Goal: Transaction & Acquisition: Purchase product/service

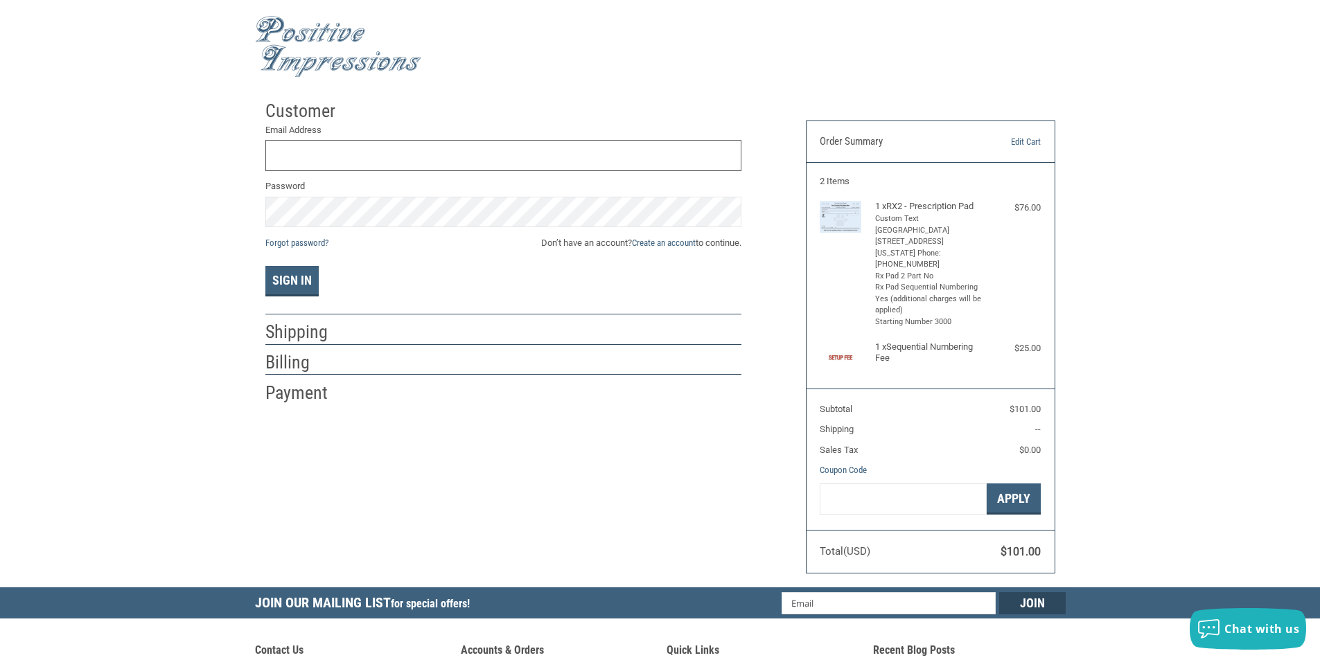
click at [362, 147] on input "Email Address" at bounding box center [503, 155] width 476 height 31
type input "JBOYLEDVM@GMAIL.COM"
click at [265, 266] on button "Sign In" at bounding box center [291, 281] width 53 height 30
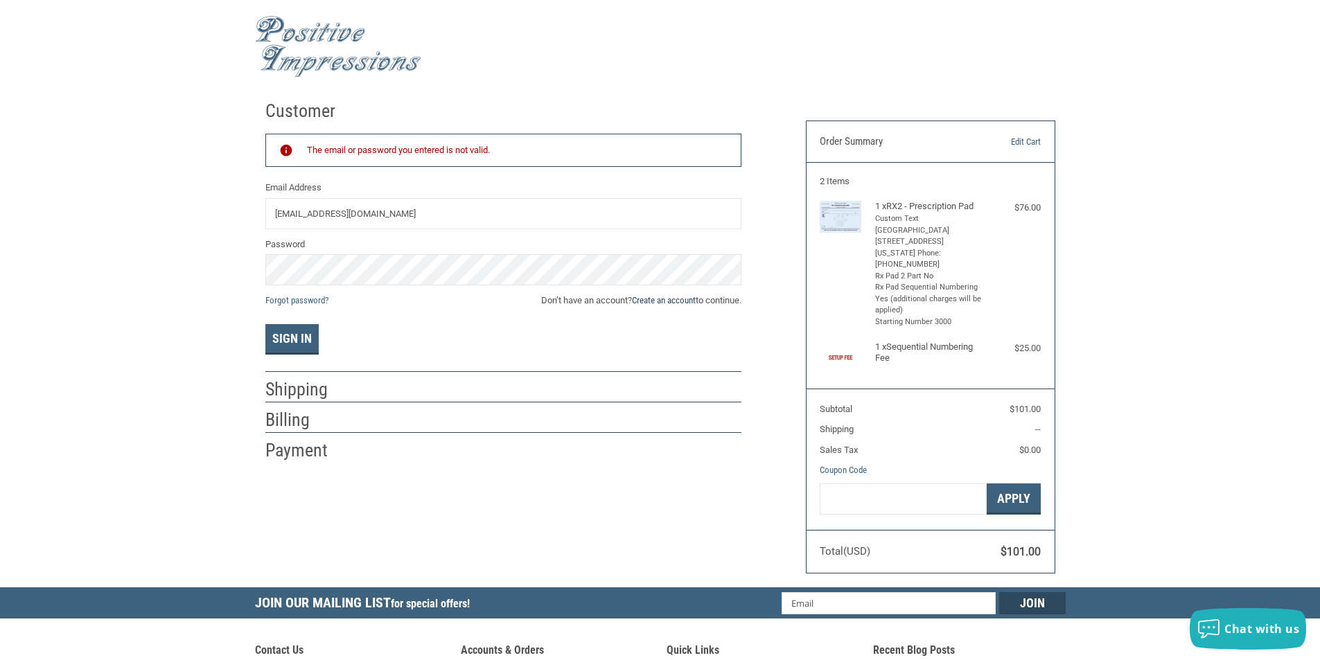
click at [681, 300] on link "Create an account" at bounding box center [664, 300] width 64 height 10
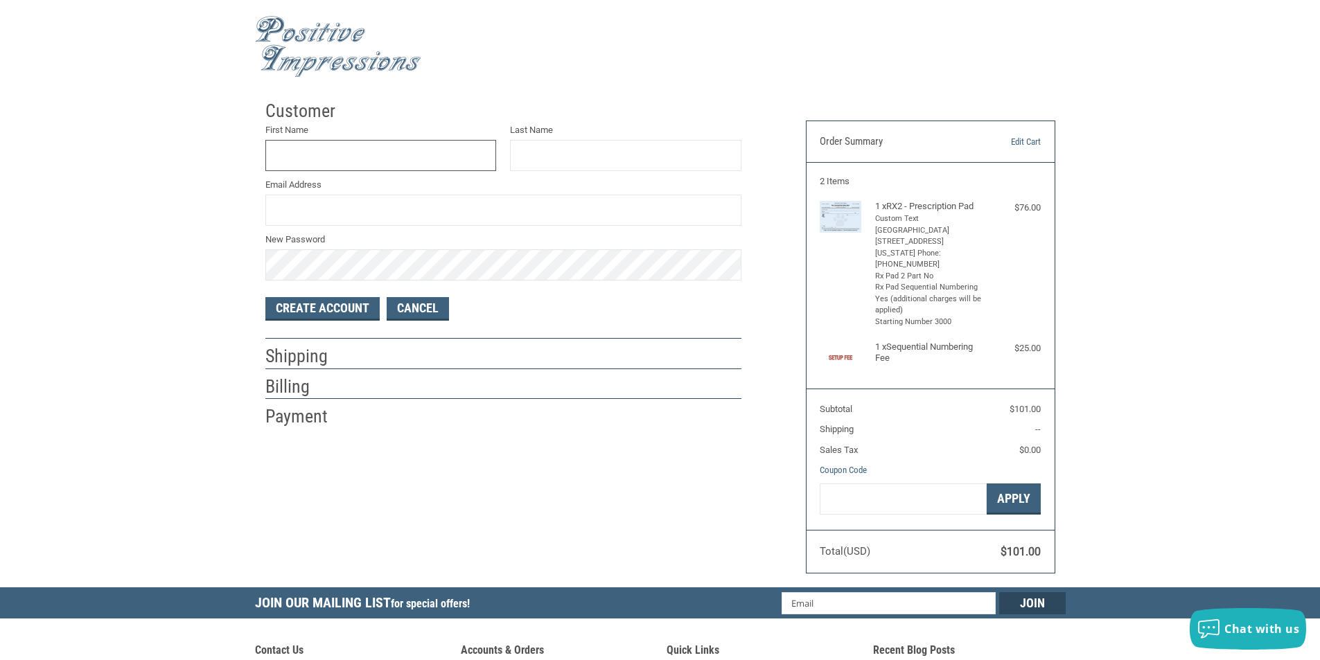
click at [433, 156] on input "First Name" at bounding box center [380, 155] width 231 height 31
type input "J"
type input "JENNIFER"
type input "BOYLE"
type input "JBOYLEDVM@GMAIL.COM"
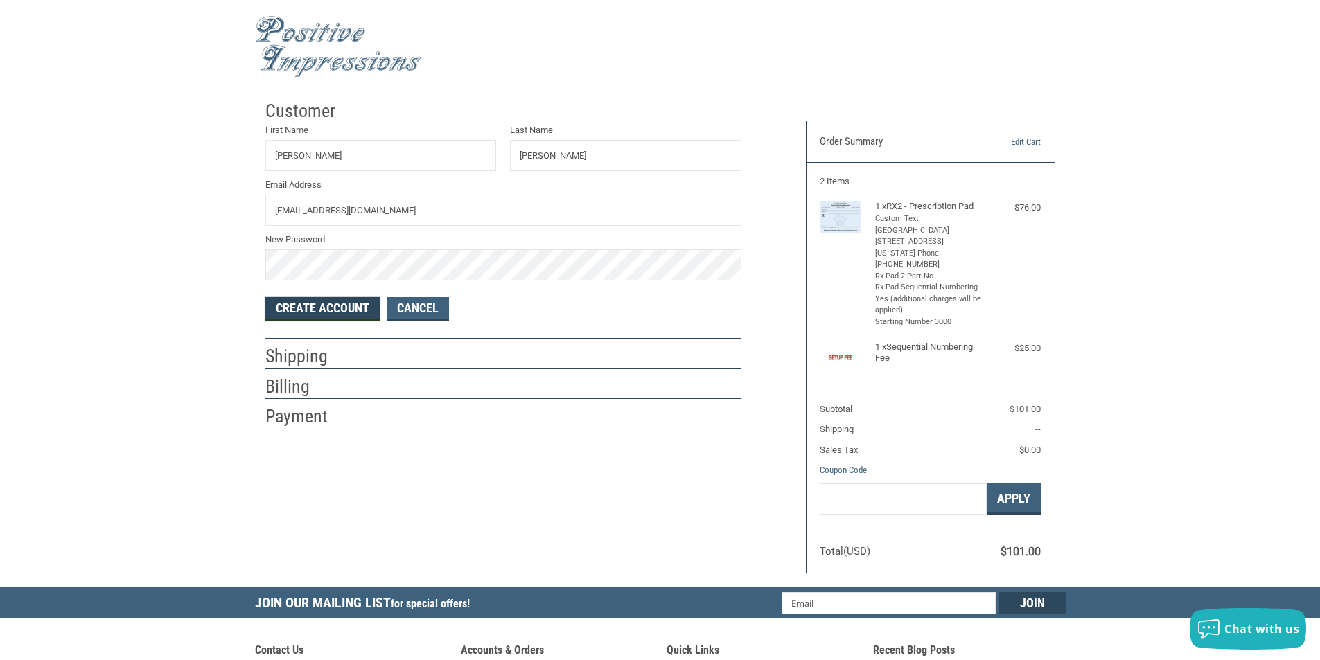
click at [333, 308] on button "Create Account" at bounding box center [322, 309] width 114 height 24
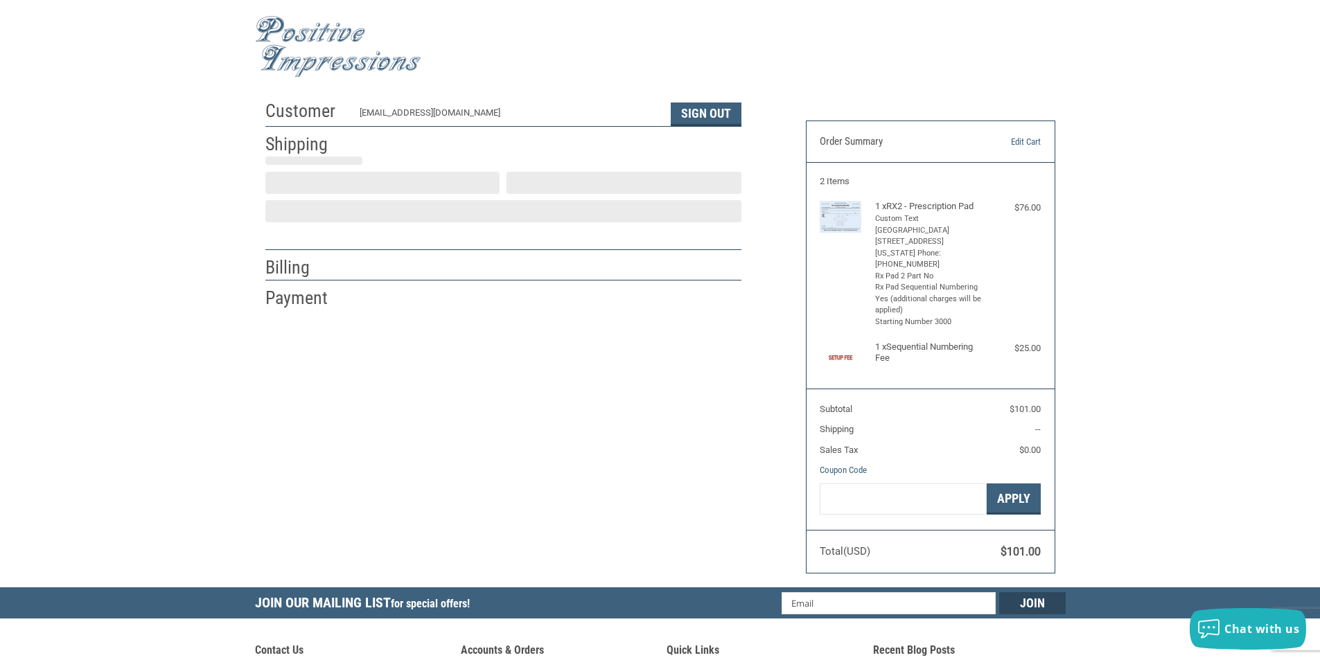
select select "US"
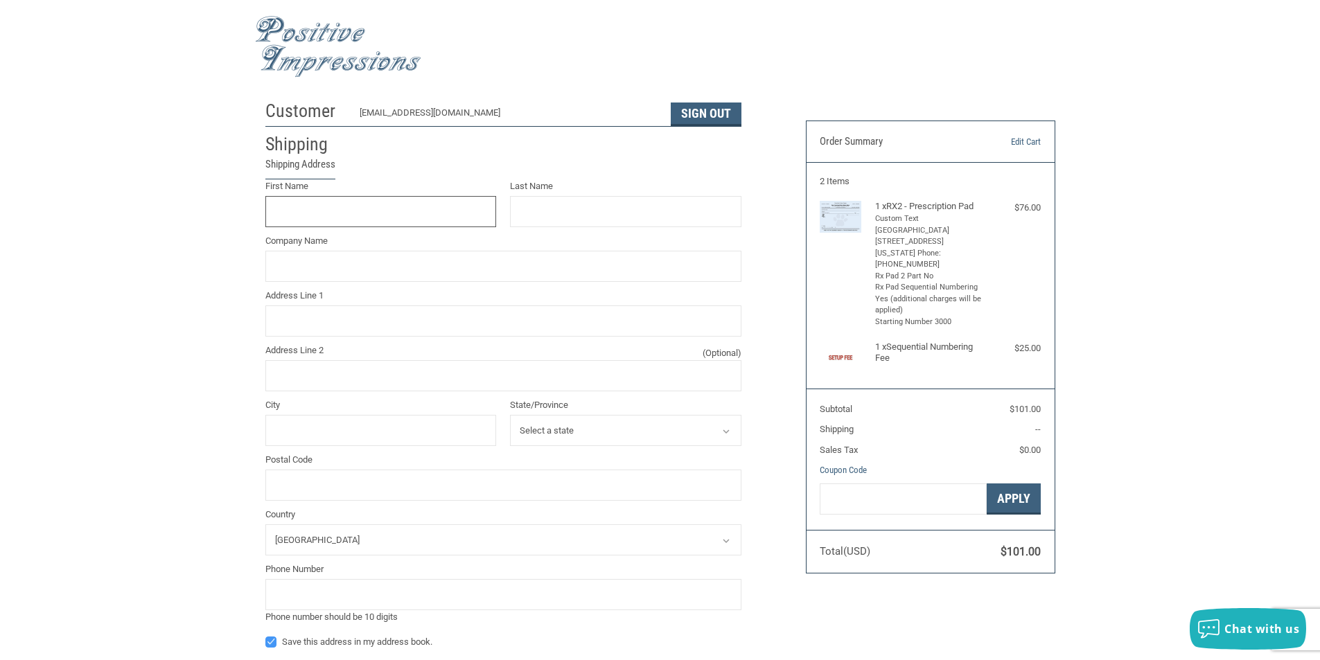
click at [376, 224] on input "First Name" at bounding box center [380, 211] width 231 height 31
type input "Jennifer"
type input "Boyle"
type input "Sewickley Veterinary Hospital"
type input "1104 Ohio River Blvd"
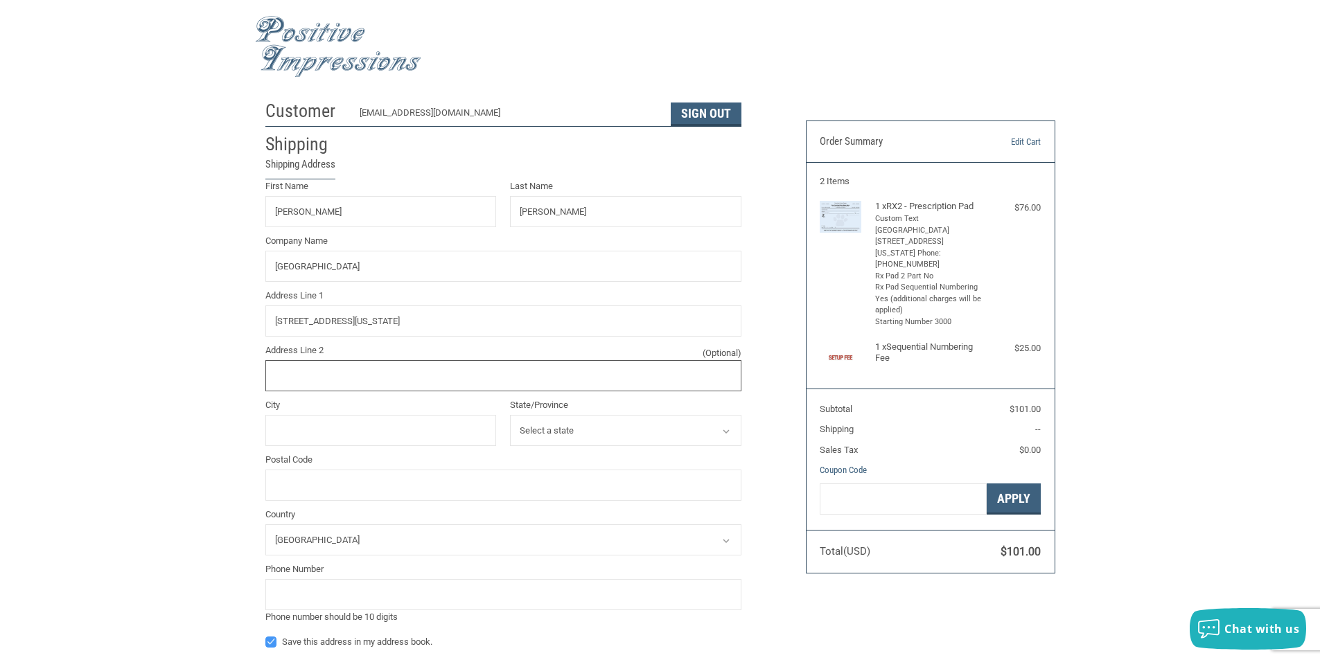
type input "Sewickley Veterinary Hospital"
type input "Sewickley"
select select "PA"
type input "15143"
type input "4128499345"
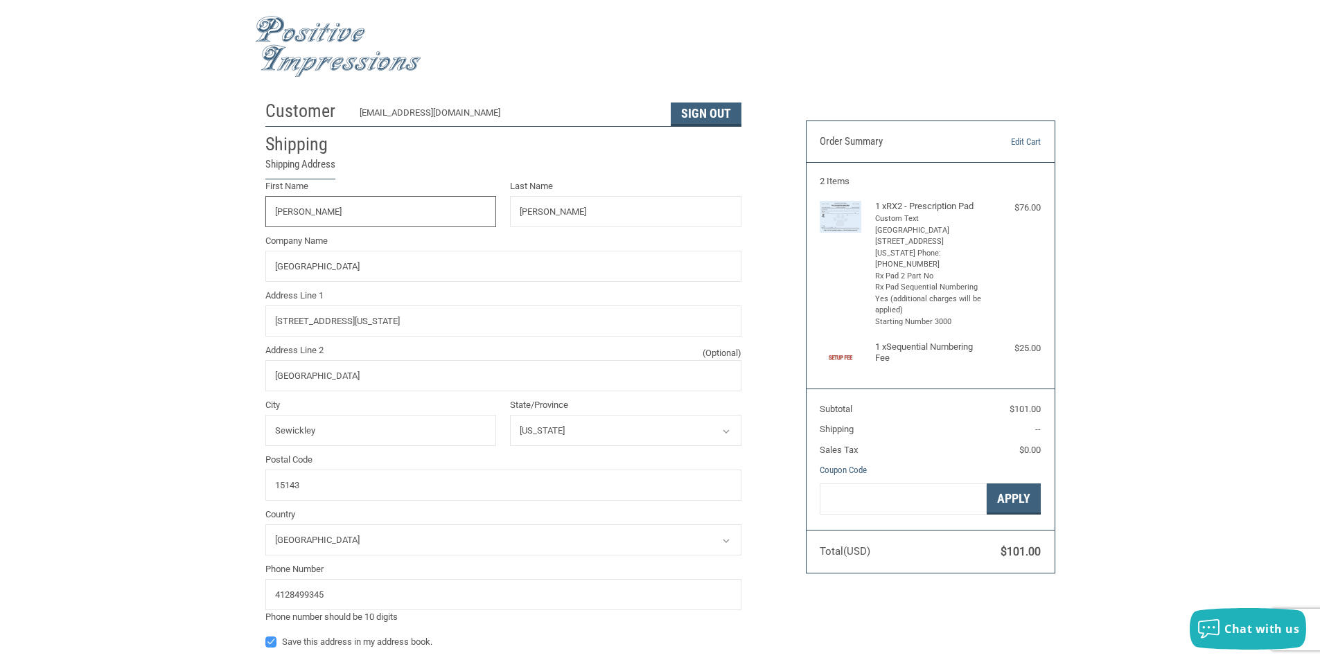
type input "JENNIFER"
type input "BOYLE"
type input "SEWICKLEY VETERINARY HOSPITAL"
type input "1104 OHIO RIVER BLVD"
type input "SEWICKLEY VETERINARY HOSPITAL"
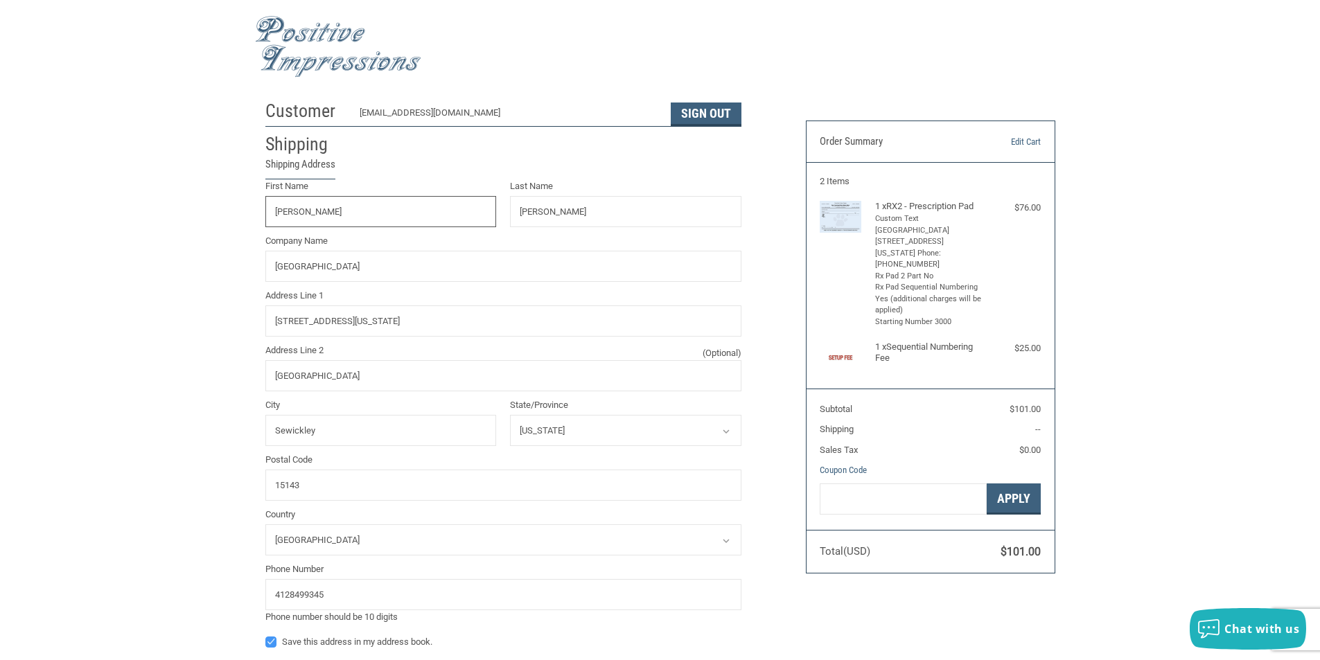
type input "SEWICKLEY"
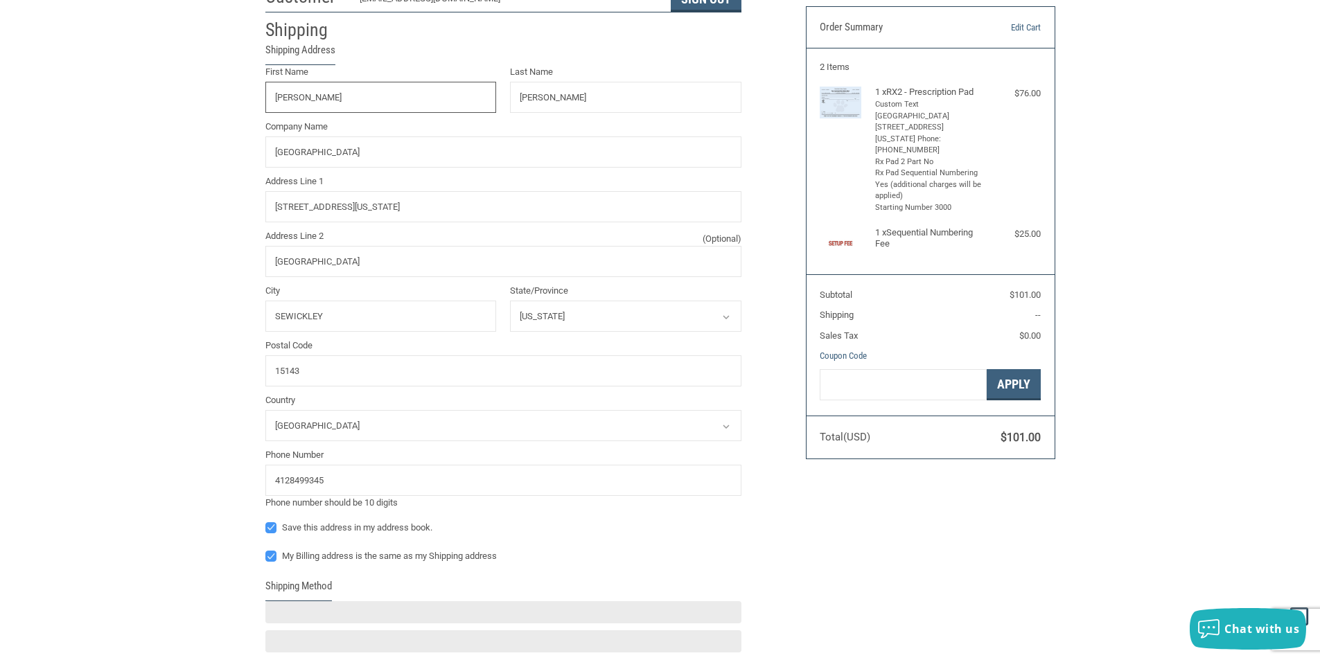
scroll to position [139, 0]
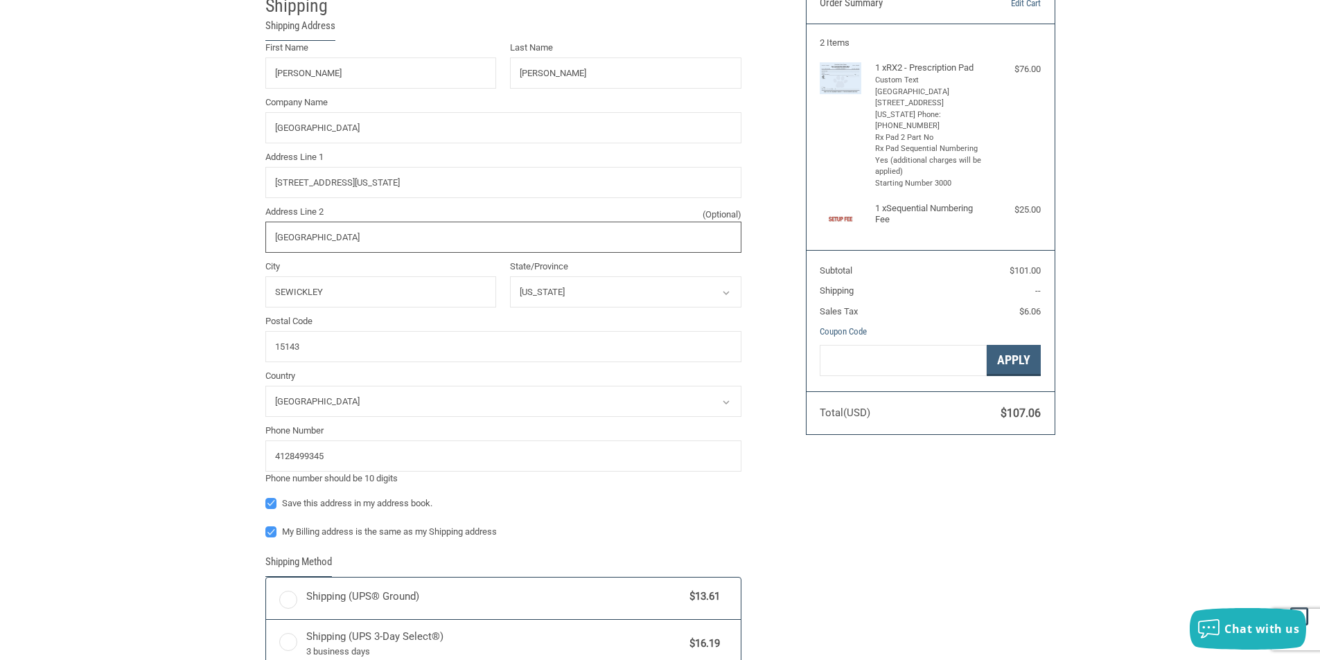
drag, startPoint x: 430, startPoint y: 235, endPoint x: 186, endPoint y: 229, distance: 244.7
click at [186, 229] on div "Customer JBOYLEDVM@GMAIL.COM Sign Out Shipping Shipping Address First Name JENN…" at bounding box center [660, 452] width 1320 height 994
radio input "true"
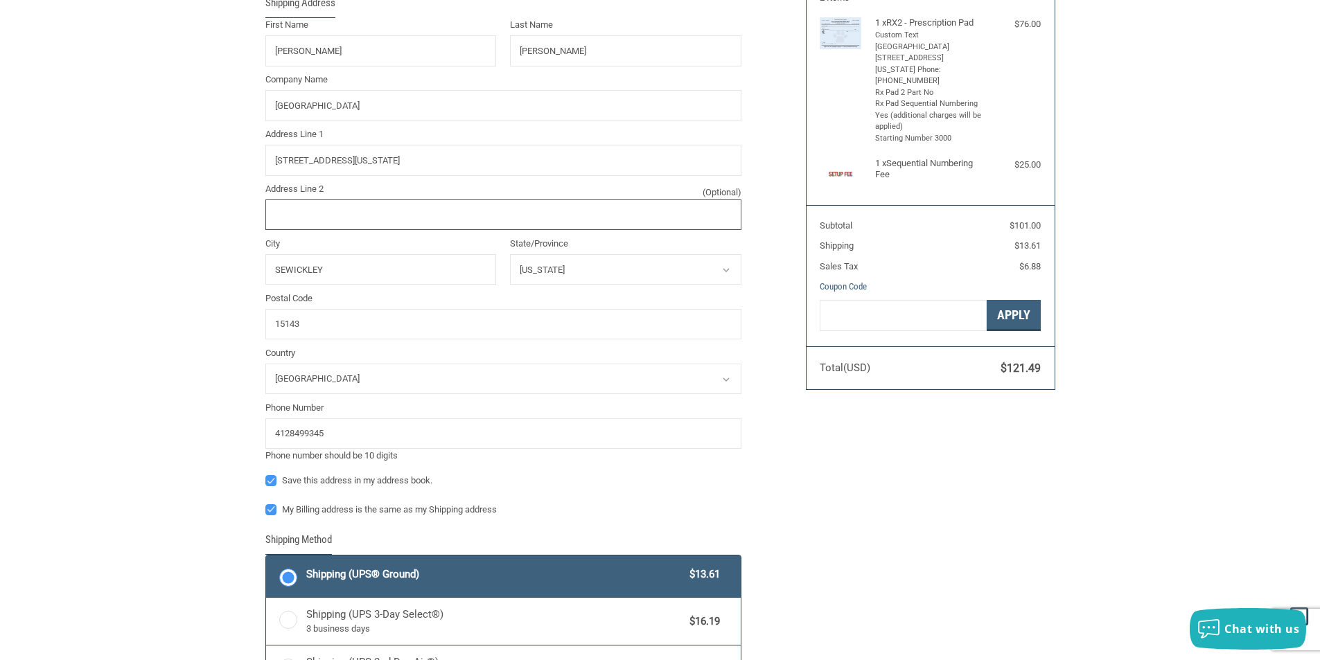
scroll to position [208, 0]
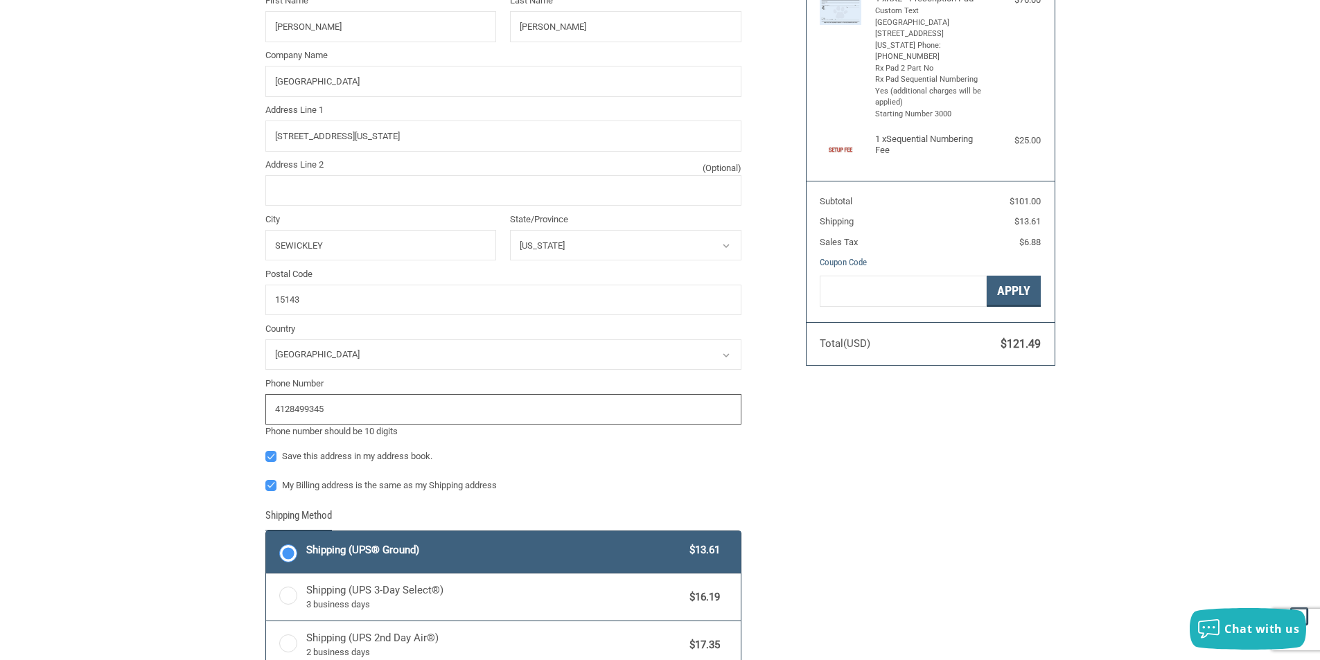
drag, startPoint x: 356, startPoint y: 409, endPoint x: 47, endPoint y: 405, distance: 309.1
click at [47, 405] on div "Customer JBOYLEDVM@GMAIL.COM Sign Out Shipping Shipping Address First Name JENN…" at bounding box center [660, 394] width 1320 height 1016
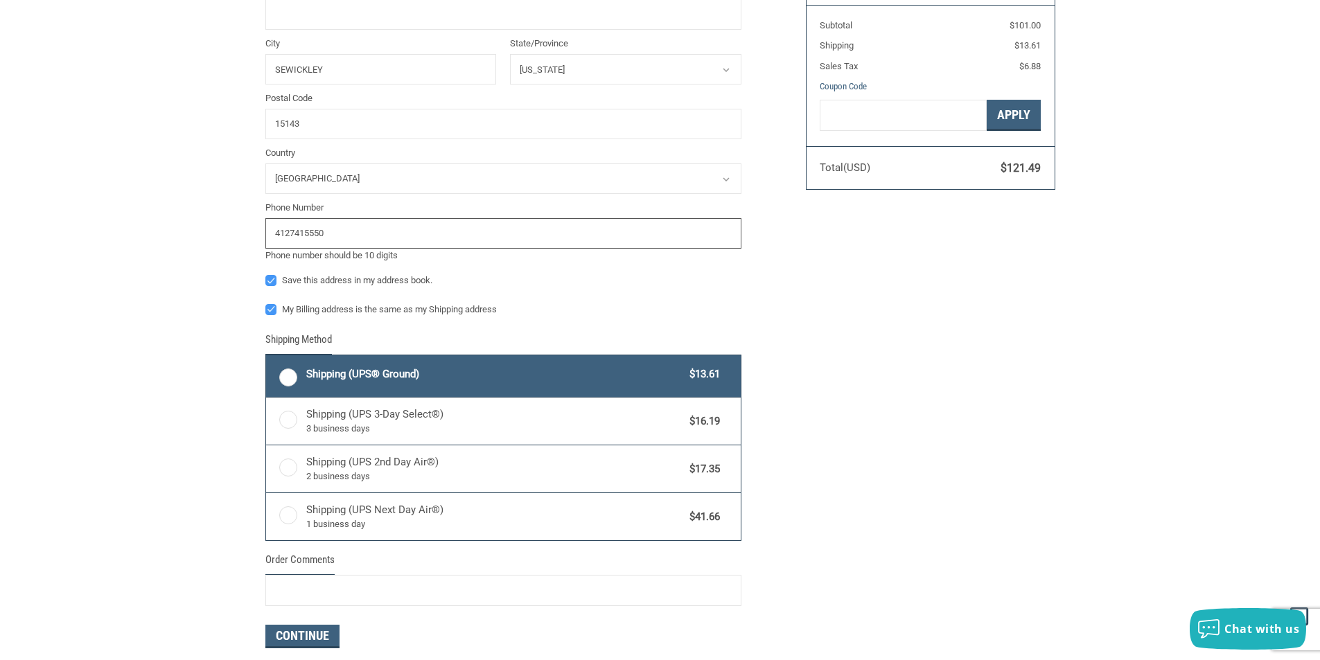
scroll to position [416, 0]
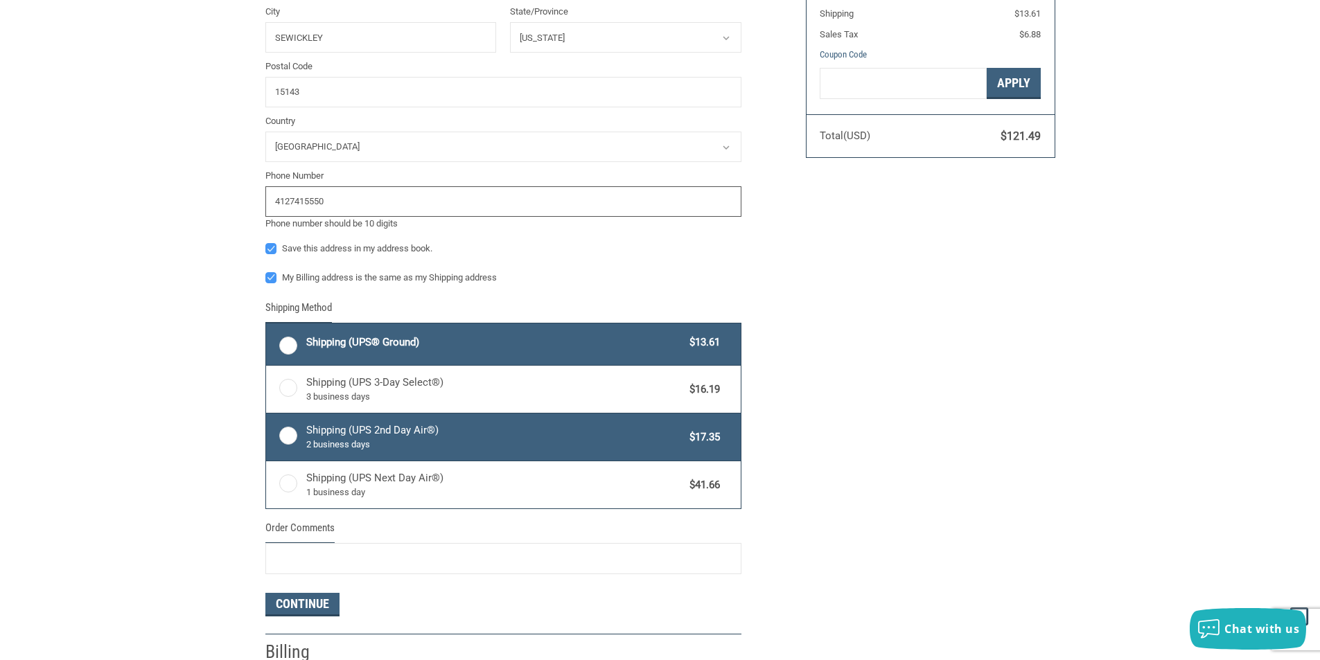
type input "4127415550"
click at [288, 436] on label "Shipping (UPS 2nd Day Air®) 2 business days $17.35" at bounding box center [503, 437] width 475 height 47
click at [267, 416] on input "Shipping (UPS 2nd Day Air®) 2 business days $17.35" at bounding box center [266, 415] width 1 height 1
radio input "true"
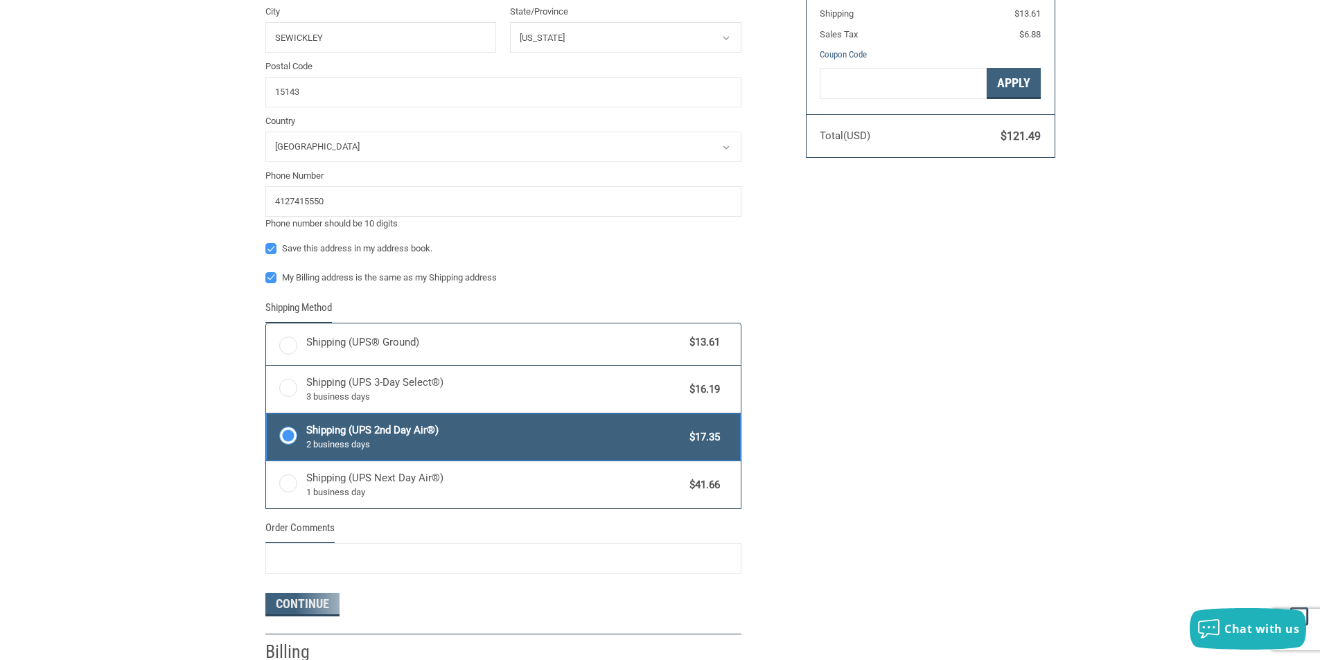
scroll to position [554, 0]
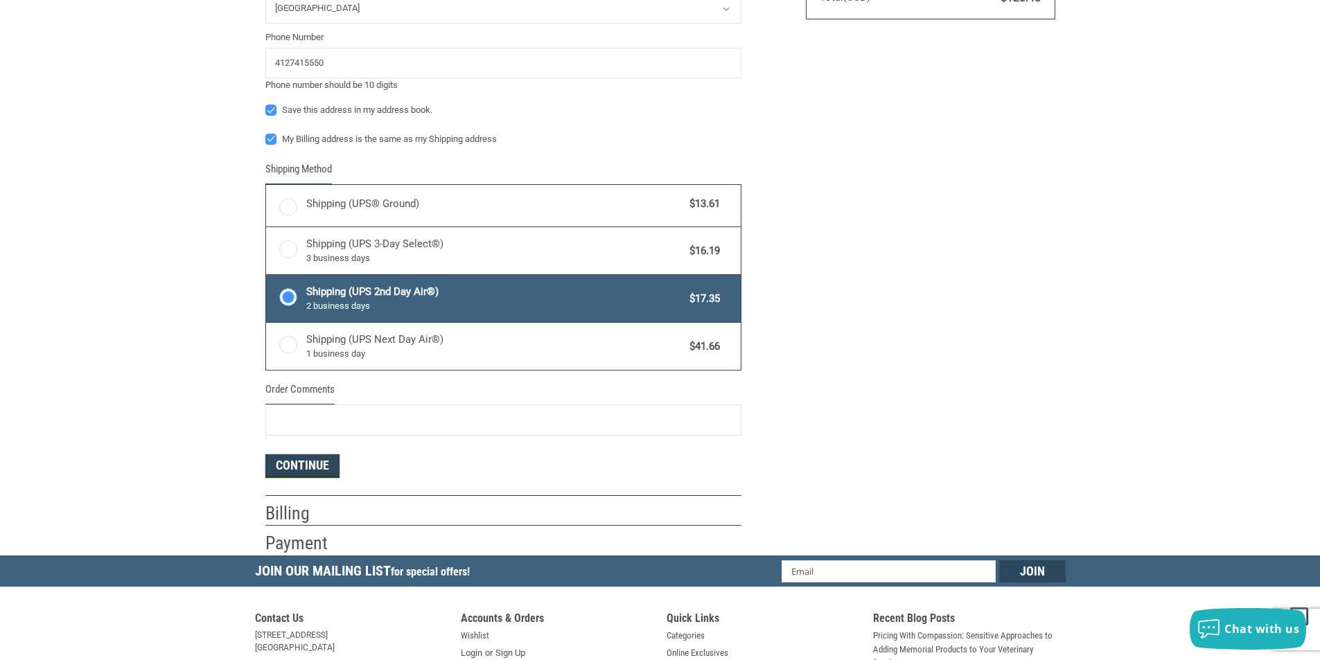
click at [285, 465] on button "Continue" at bounding box center [302, 467] width 74 height 24
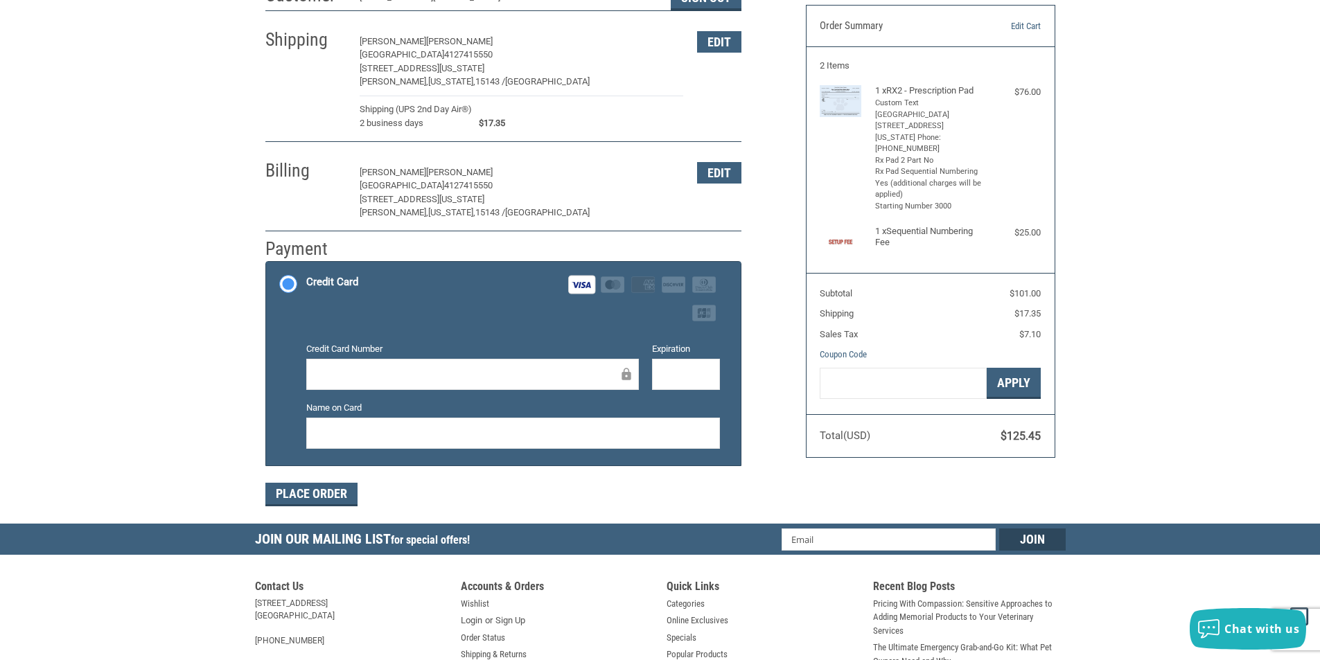
scroll to position [139, 0]
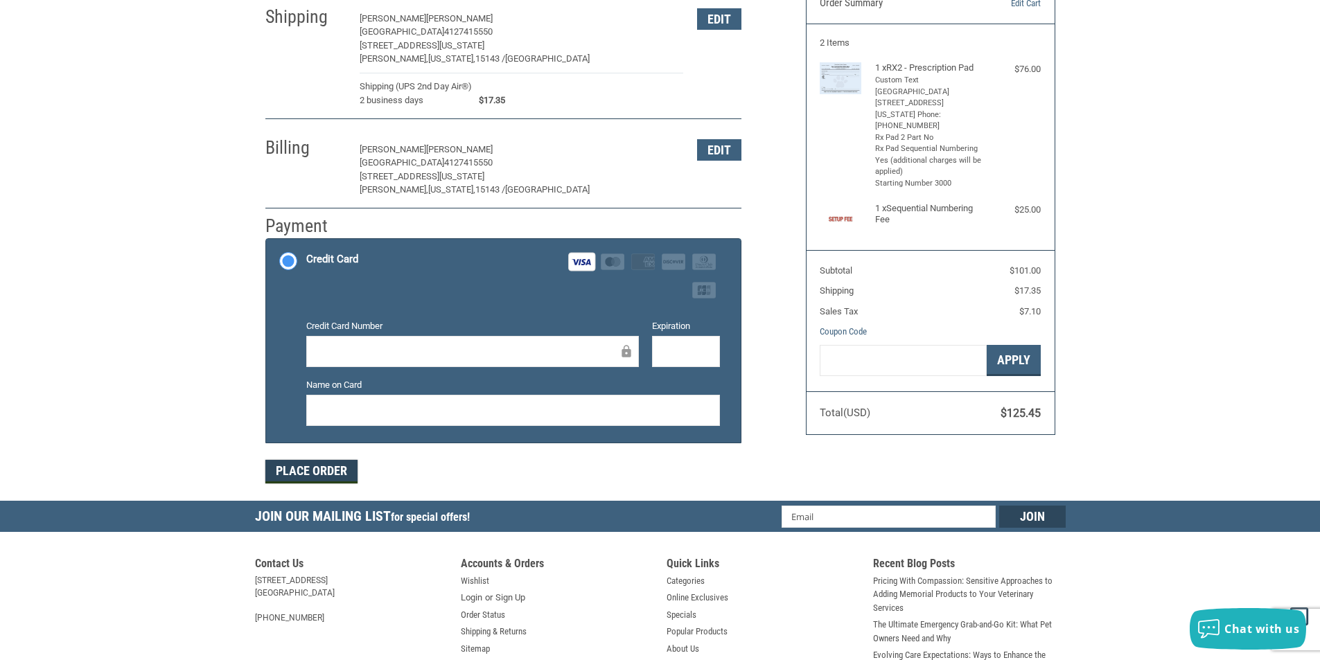
click at [301, 468] on button "Place Order" at bounding box center [311, 472] width 92 height 24
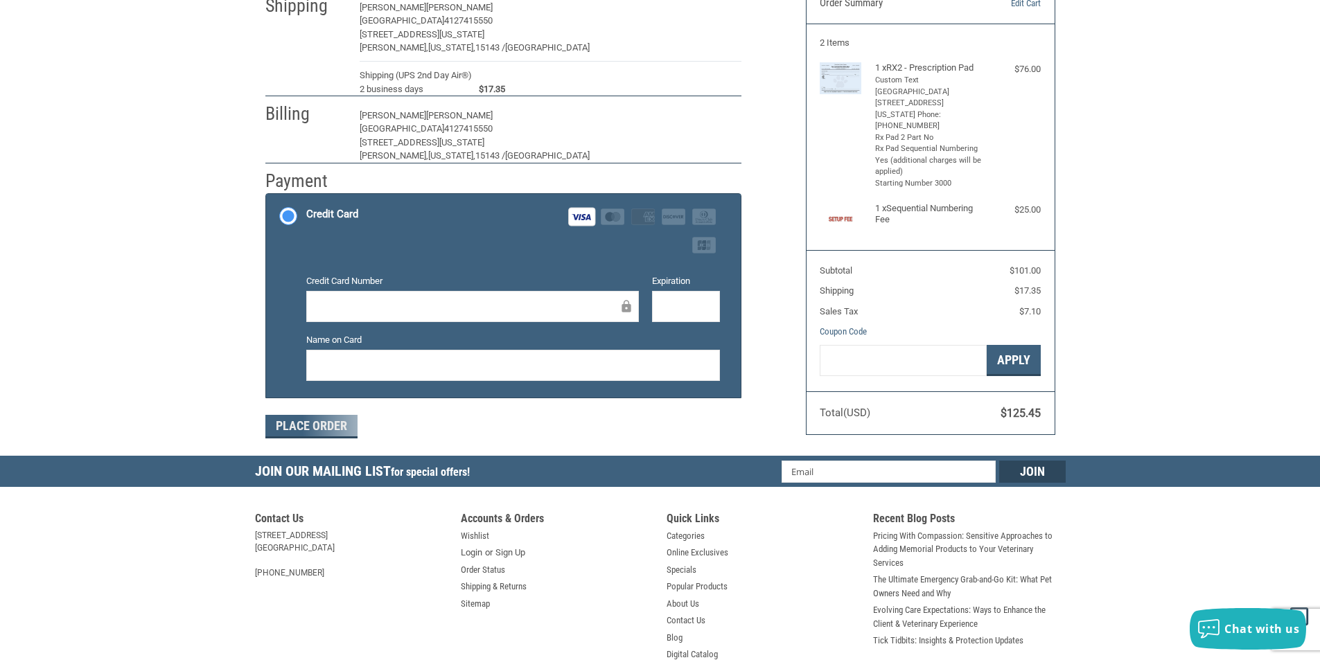
scroll to position [137, 0]
